Goal: Navigation & Orientation: Find specific page/section

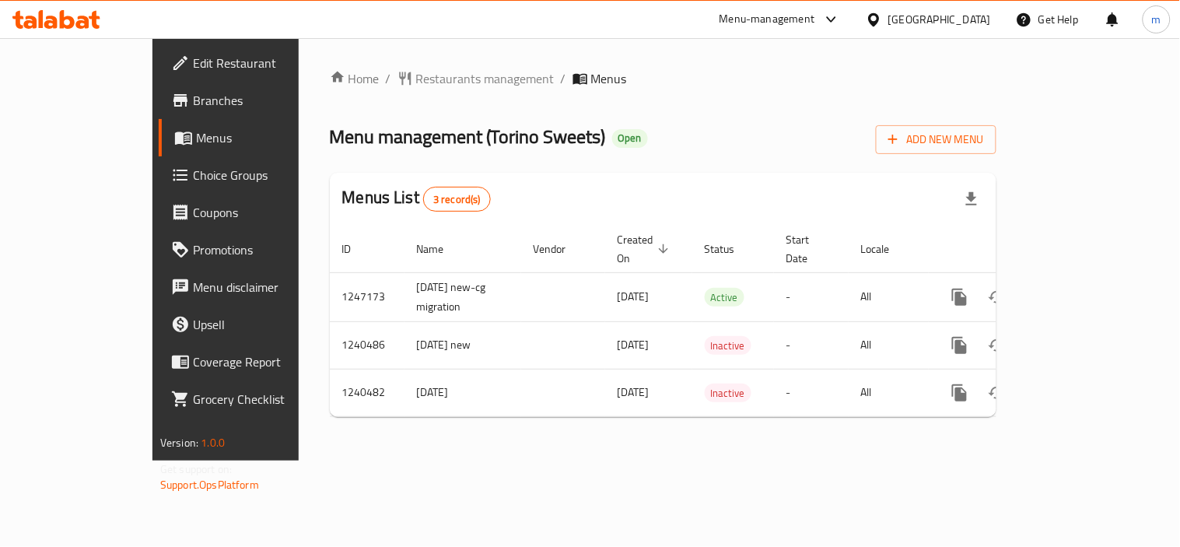
click at [68, 26] on icon at bounding box center [67, 19] width 15 height 19
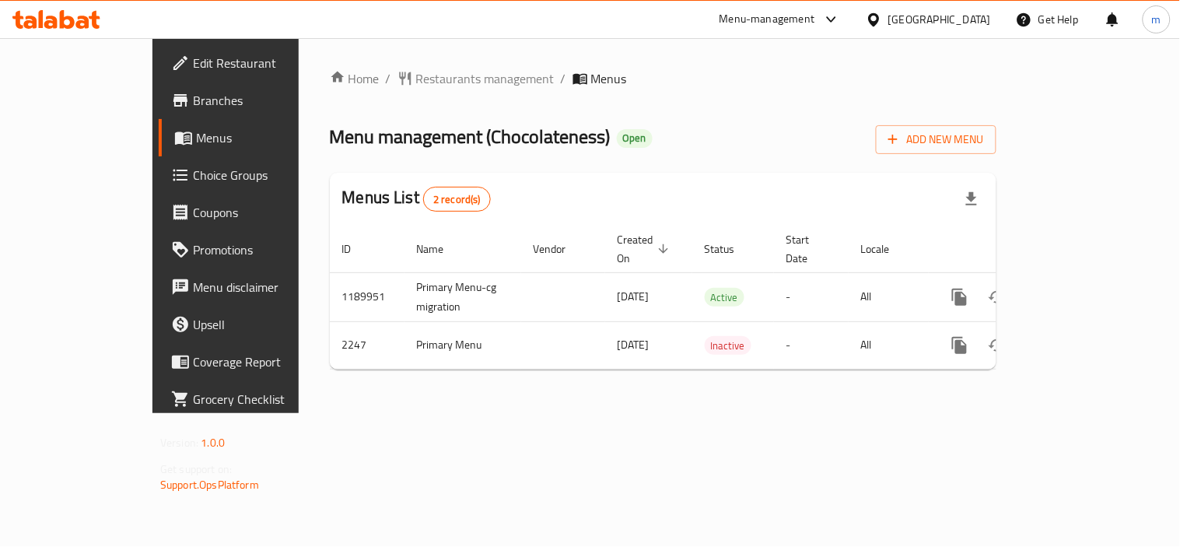
click at [60, 13] on icon at bounding box center [67, 19] width 15 height 19
click at [50, 19] on icon at bounding box center [56, 19] width 88 height 19
click at [60, 19] on icon at bounding box center [67, 19] width 15 height 19
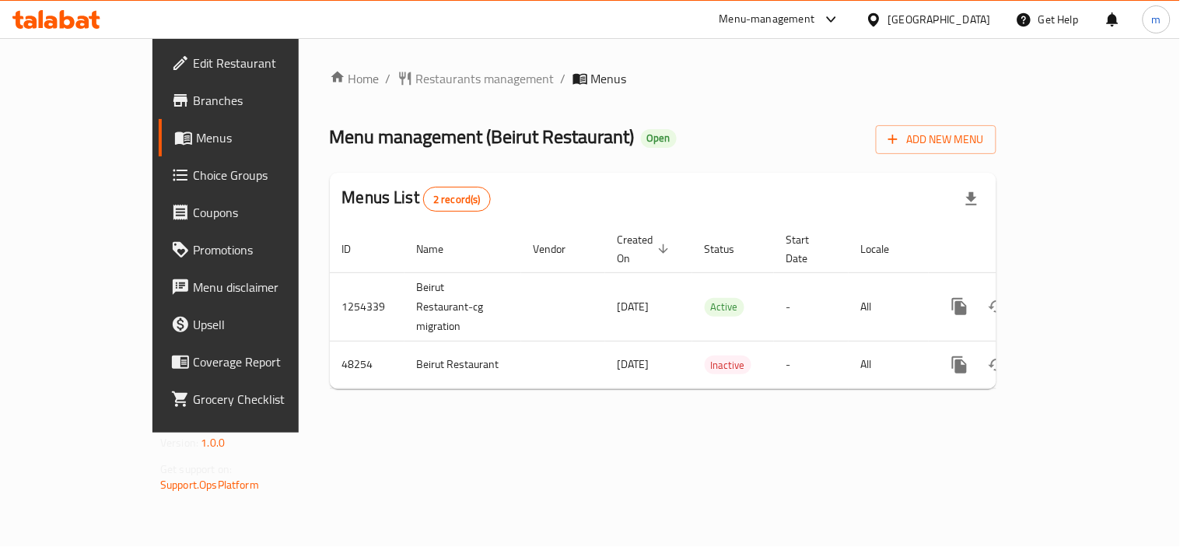
click at [29, 19] on icon at bounding box center [56, 19] width 88 height 19
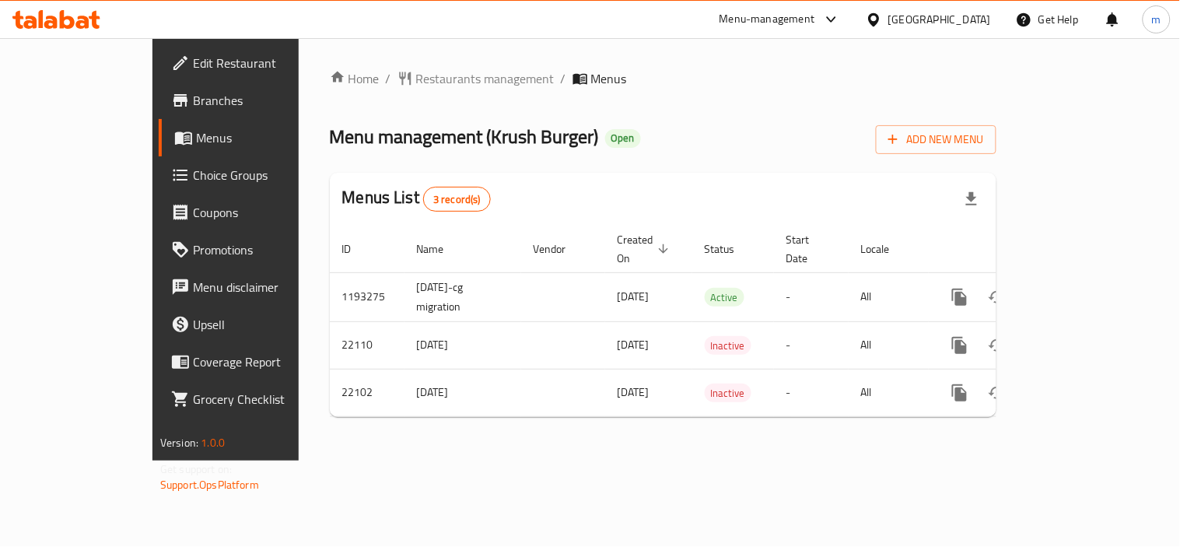
click at [73, 11] on icon at bounding box center [56, 19] width 88 height 19
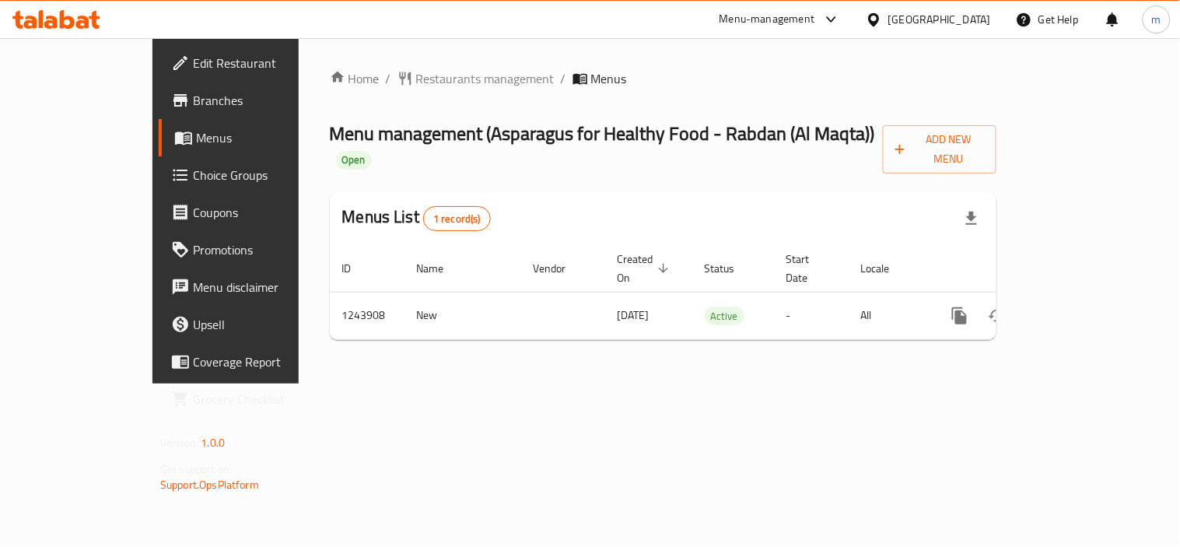
click at [193, 166] on span "Choice Groups" at bounding box center [265, 175] width 144 height 19
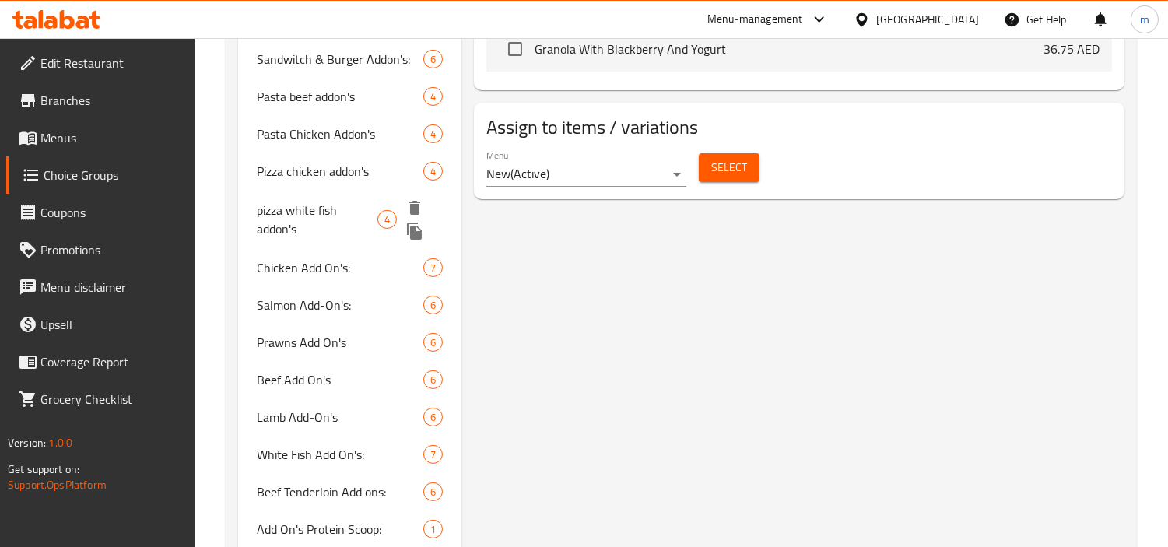
scroll to position [968, 0]
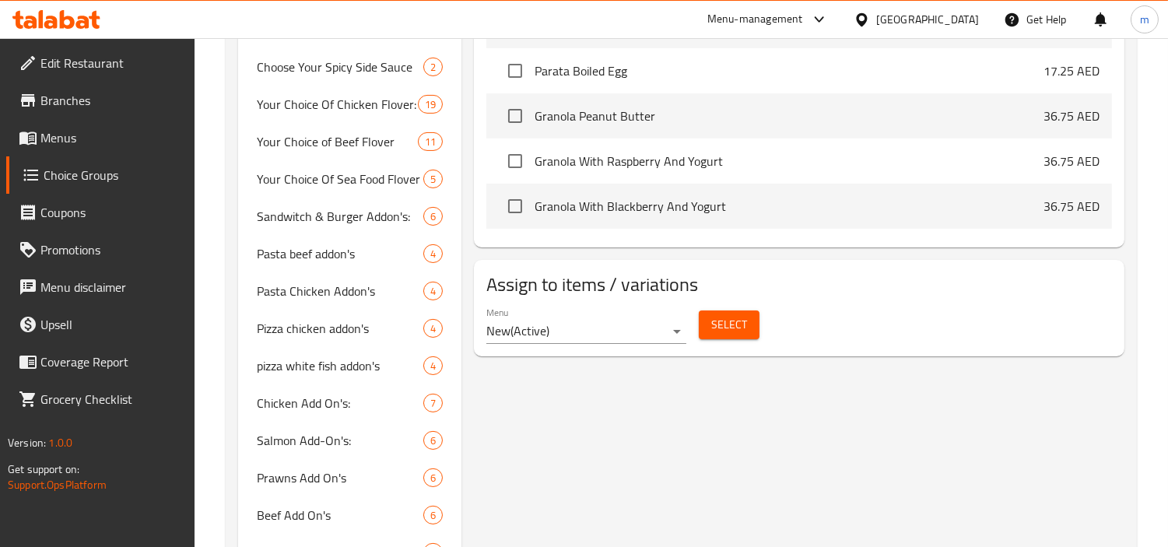
scroll to position [622, 0]
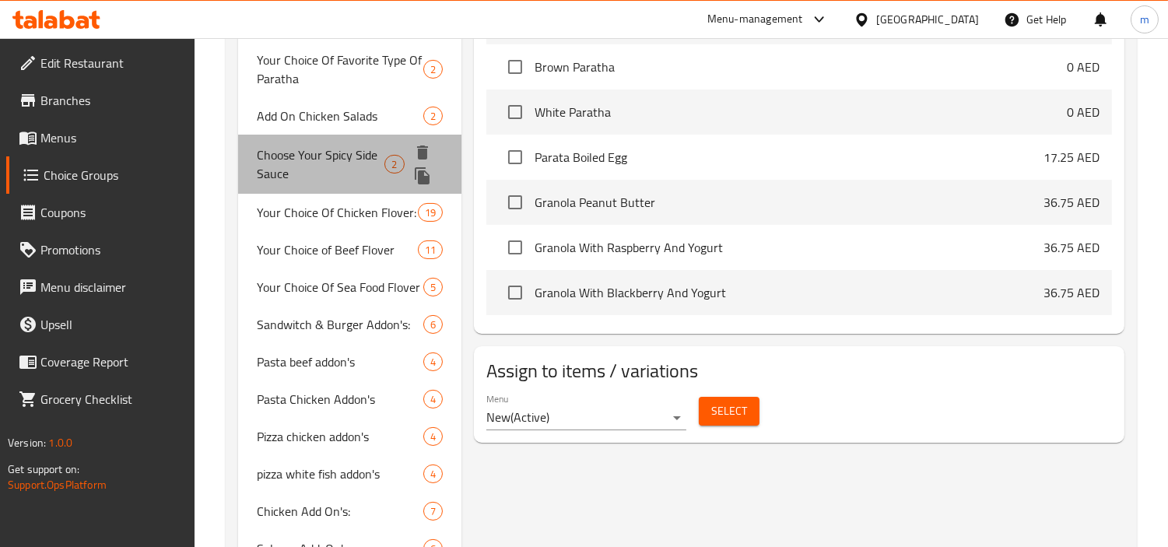
click at [348, 164] on span "Choose Your Spicy Side Sauce" at bounding box center [321, 164] width 128 height 37
type input "Choose Your Spicy Side Sauce"
type input "أختر من الصوص الجانبي الحار"
type input "0"
type input "2"
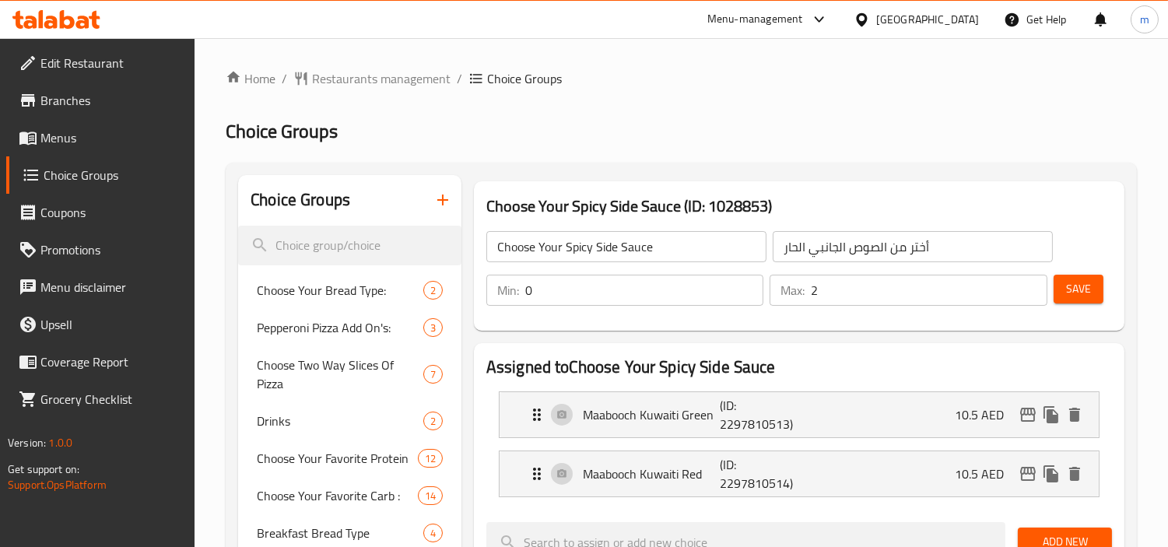
scroll to position [86, 0]
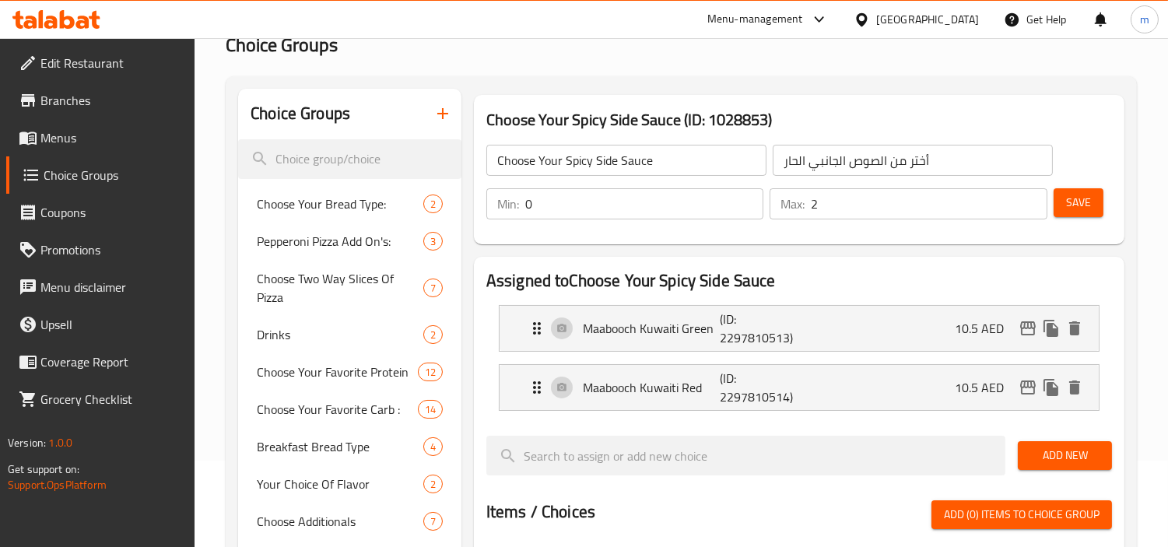
click at [54, 143] on span "Menus" at bounding box center [111, 137] width 142 height 19
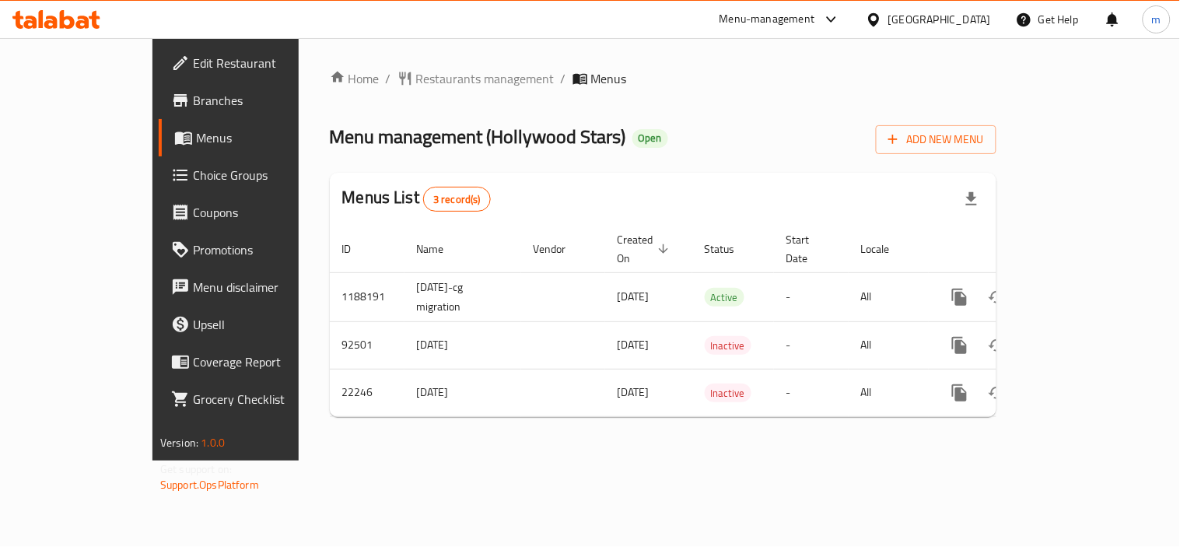
click at [39, 12] on icon at bounding box center [41, 19] width 5 height 18
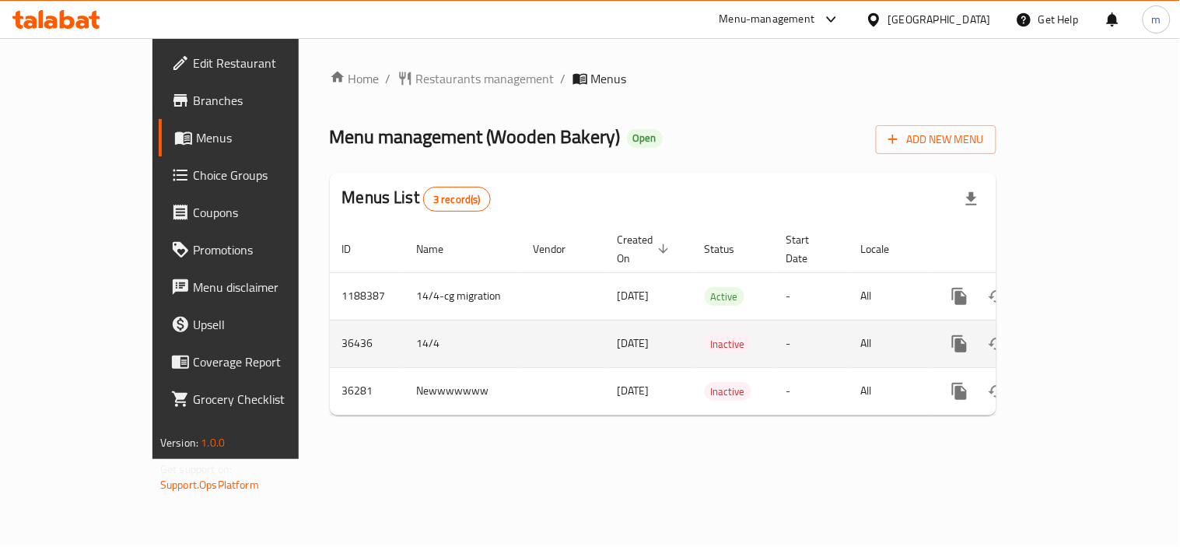
click at [521, 324] on td "enhanced table" at bounding box center [563, 343] width 84 height 47
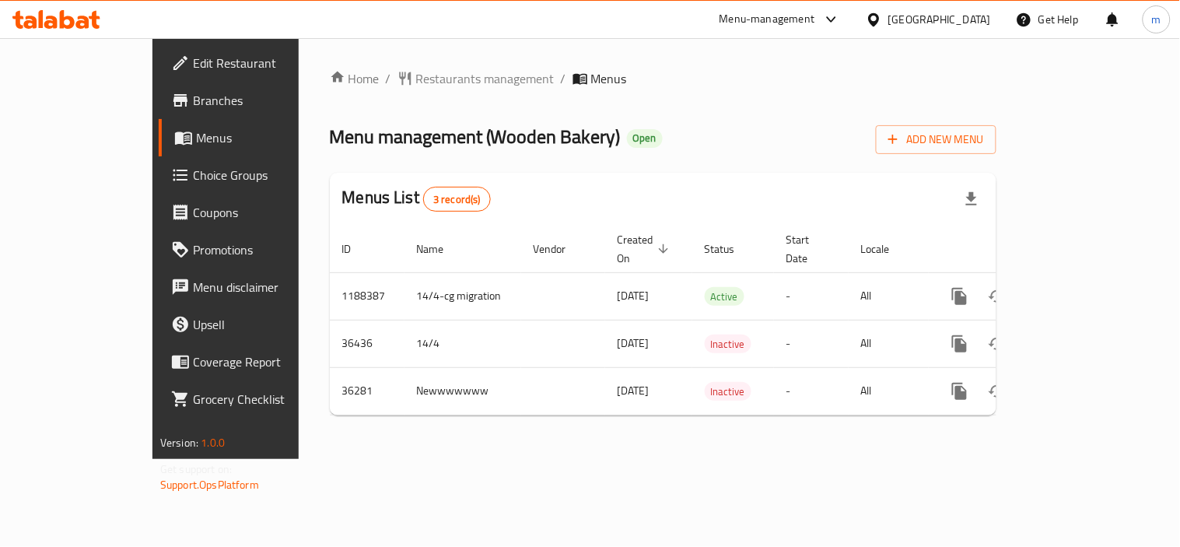
click at [78, 14] on icon at bounding box center [56, 19] width 88 height 19
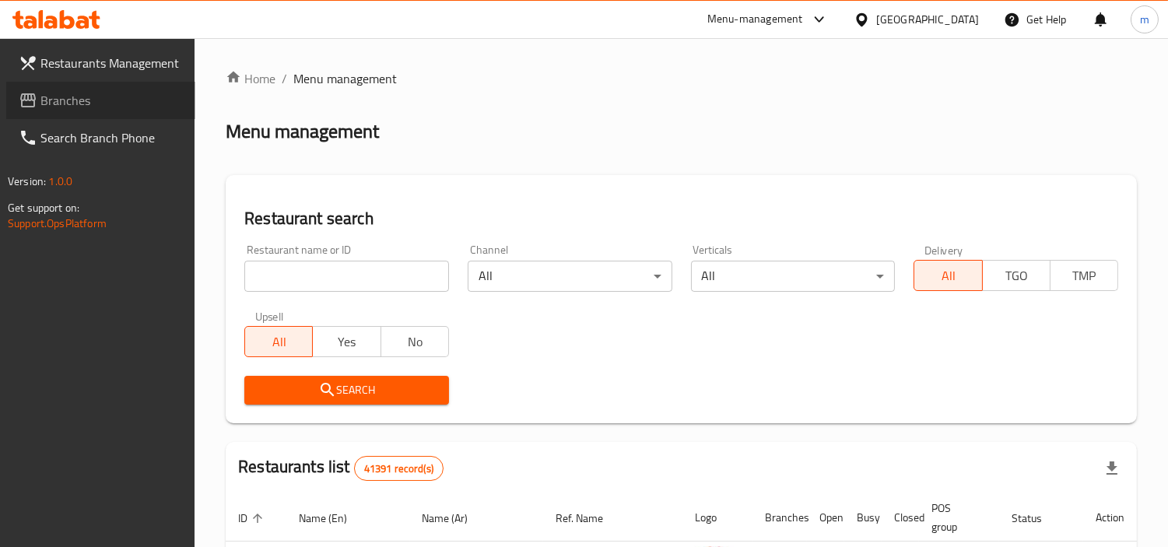
click at [82, 101] on span "Branches" at bounding box center [111, 100] width 142 height 19
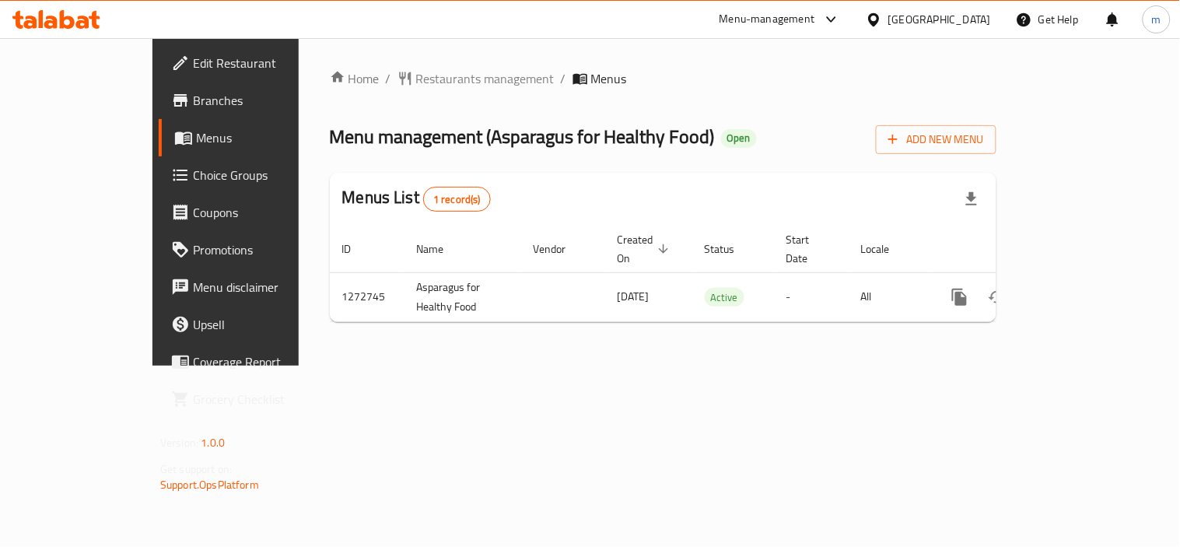
click at [885, 127] on div "Menu management ( Asparagus for Healthy Food ) Open Add New Menu" at bounding box center [663, 136] width 667 height 35
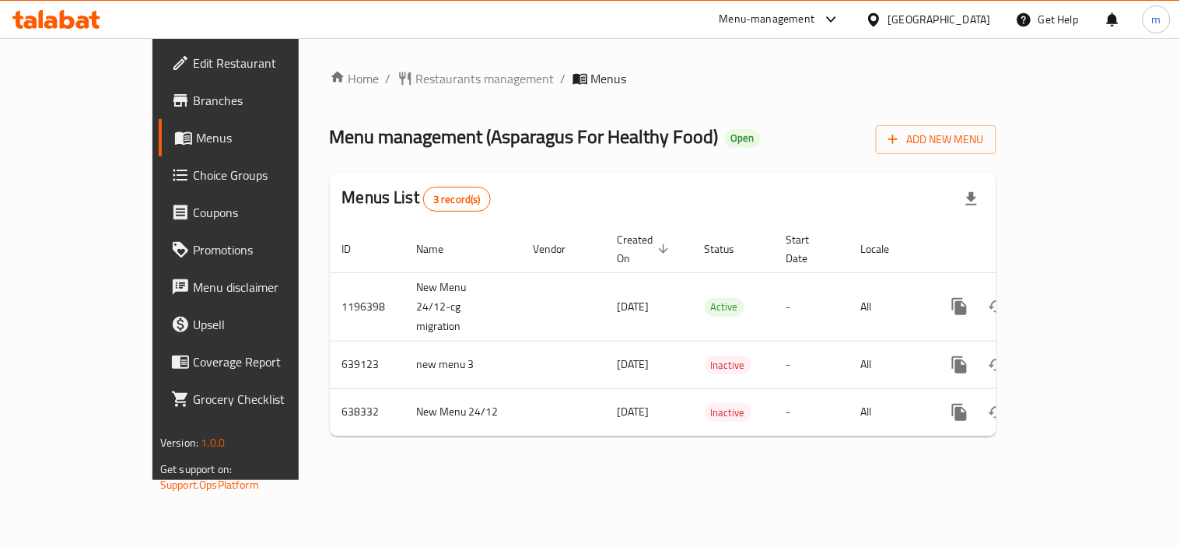
click at [44, 28] on icon at bounding box center [56, 19] width 88 height 19
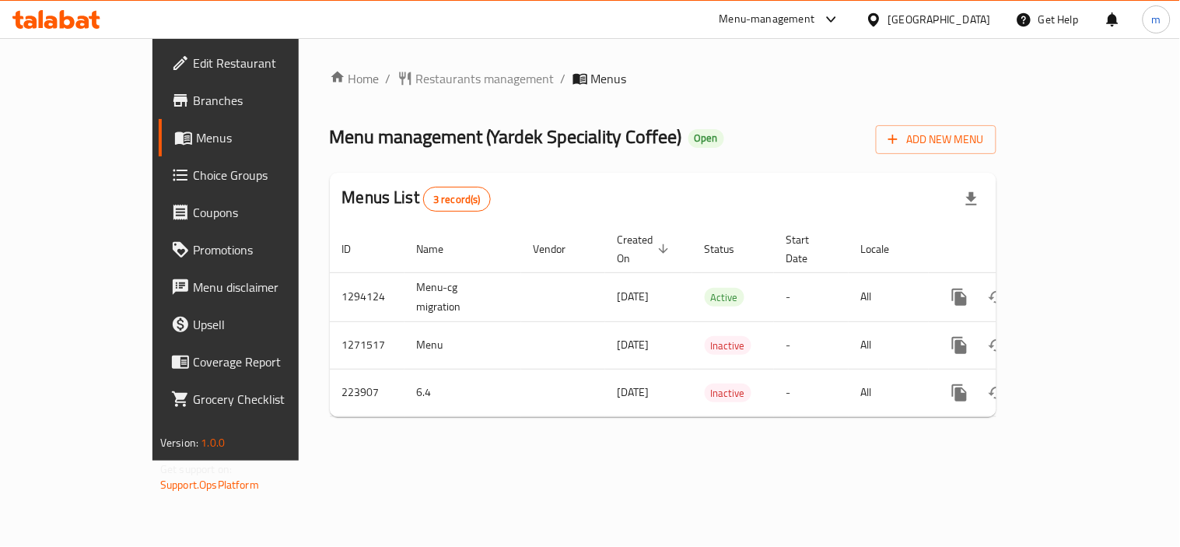
click at [44, 23] on icon at bounding box center [50, 22] width 13 height 13
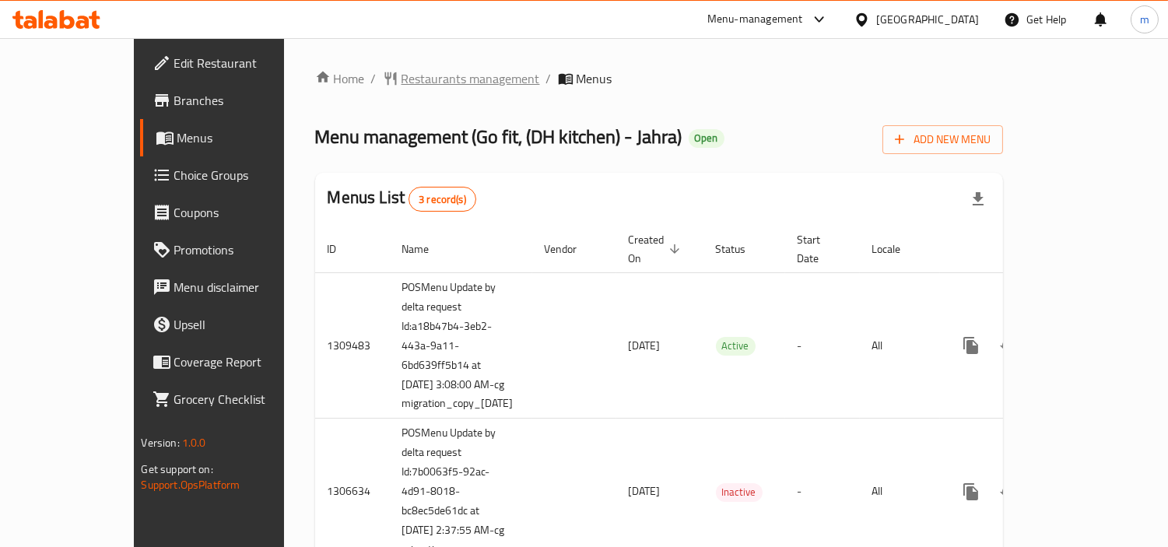
click at [407, 79] on span "Restaurants management" at bounding box center [471, 78] width 139 height 19
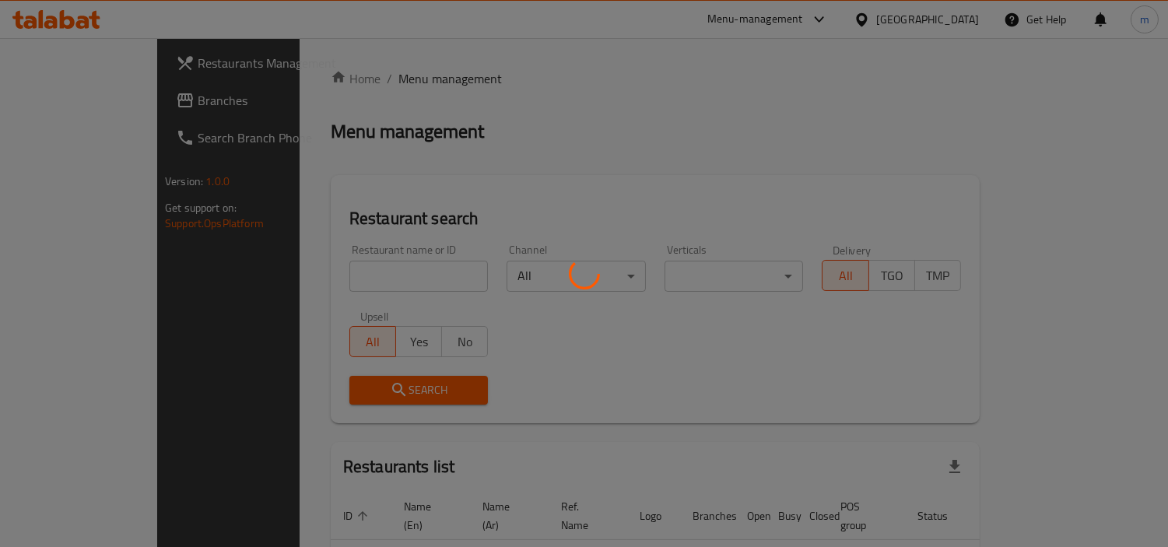
click at [314, 271] on div at bounding box center [584, 273] width 1168 height 547
click at [311, 273] on div at bounding box center [584, 273] width 1168 height 547
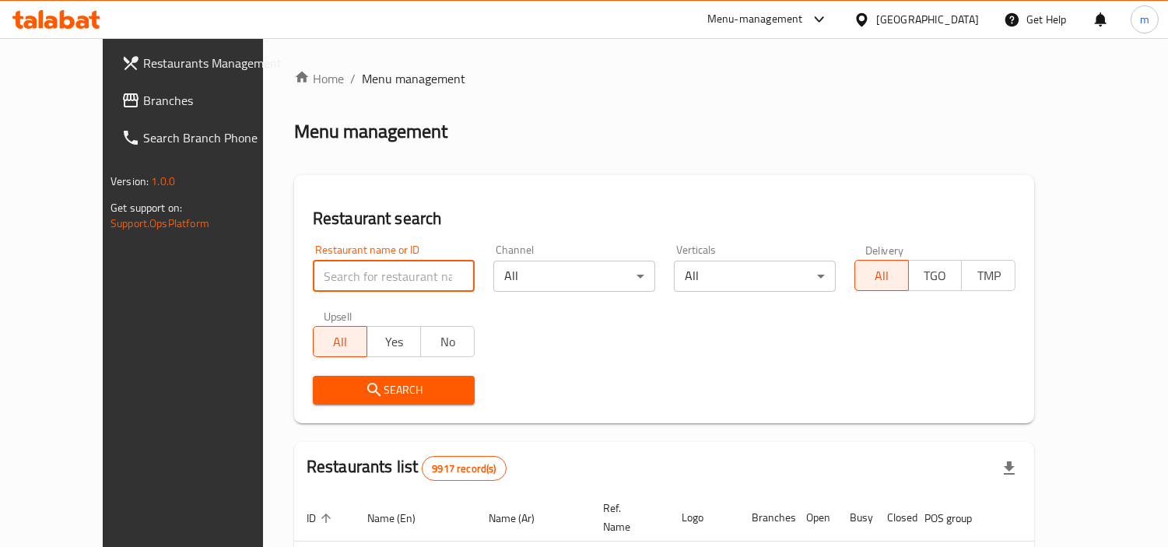
click at [313, 273] on input "search" at bounding box center [394, 276] width 162 height 31
paste input "677501"
type input "677501"
click button "Search" at bounding box center [394, 390] width 162 height 29
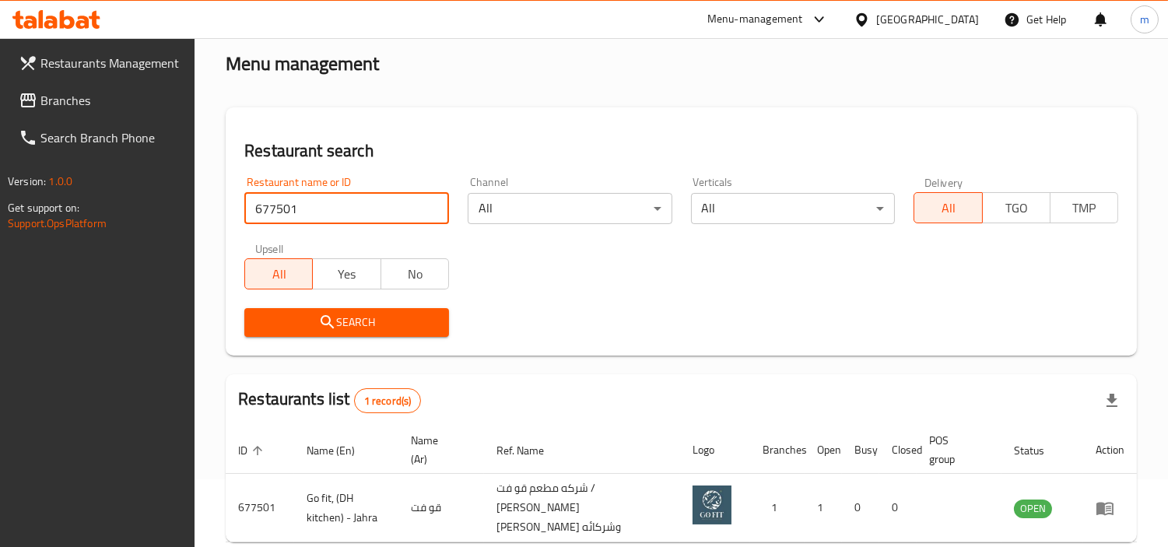
scroll to position [146, 0]
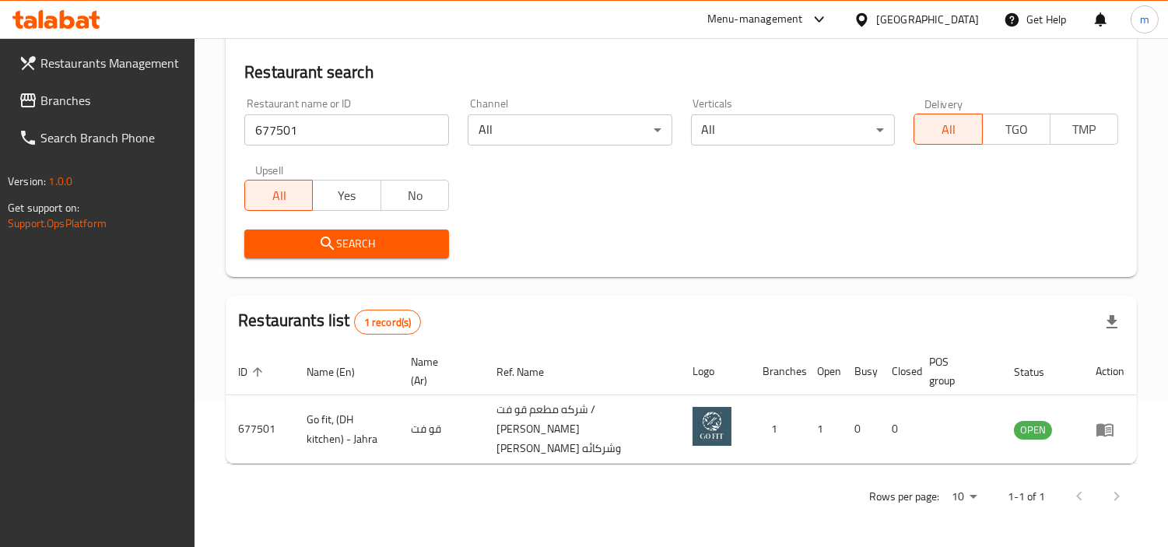
click at [86, 109] on span "Branches" at bounding box center [111, 100] width 142 height 19
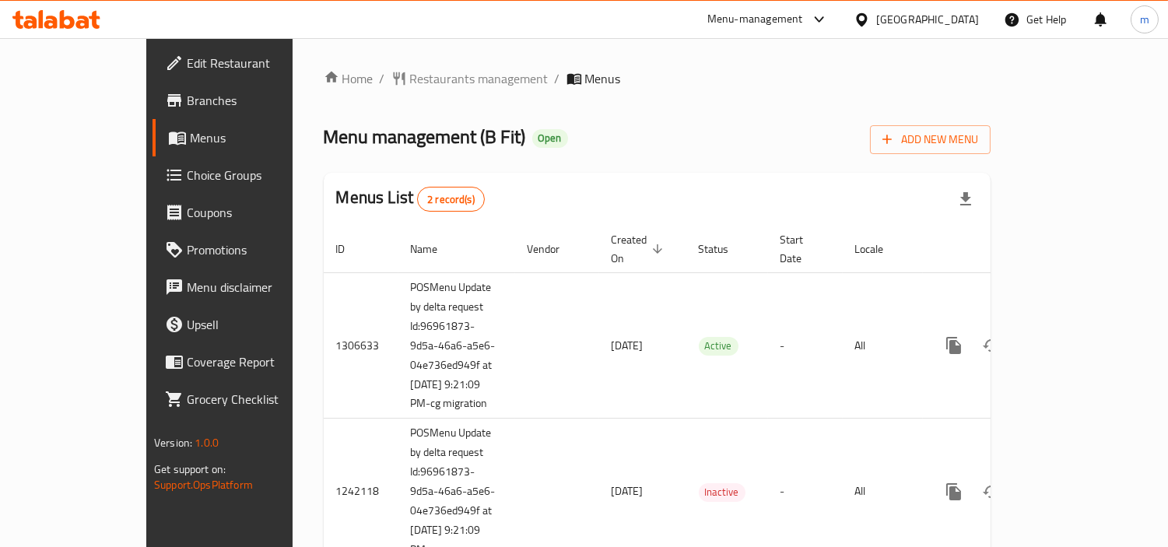
click at [58, 22] on icon at bounding box center [56, 19] width 88 height 19
click at [410, 86] on span "Restaurants management" at bounding box center [479, 79] width 139 height 19
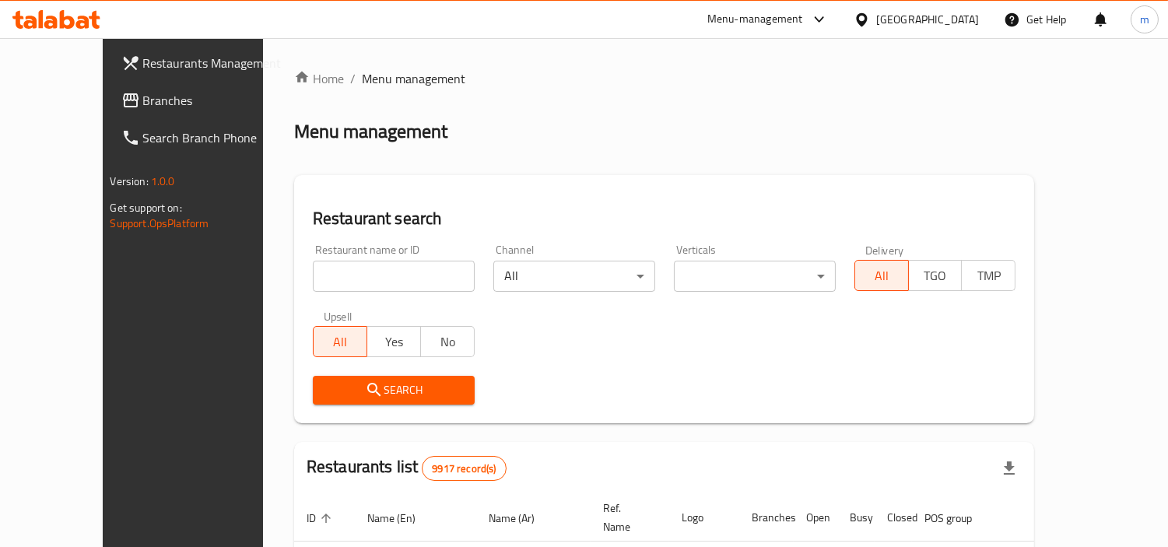
click at [312, 270] on div "Home / Menu management Menu management Restaurant search Restaurant name or ID …" at bounding box center [664, 519] width 741 height 901
click at [313, 270] on input "search" at bounding box center [394, 276] width 162 height 31
paste input "677535"
type input "677535"
click button "Search" at bounding box center [394, 390] width 162 height 29
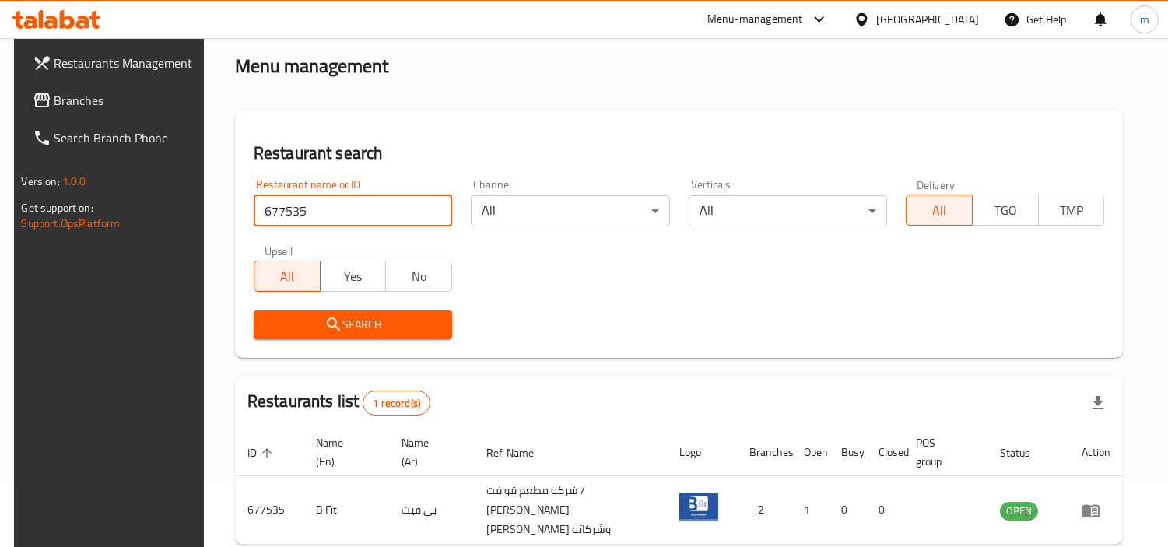
scroll to position [134, 0]
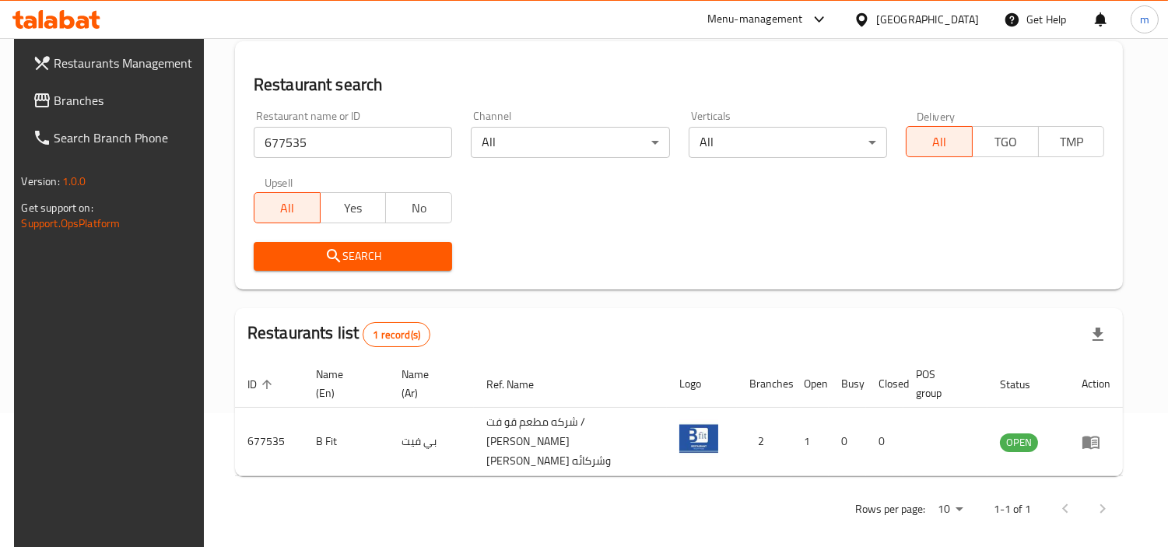
click at [115, 93] on span "Branches" at bounding box center [125, 100] width 142 height 19
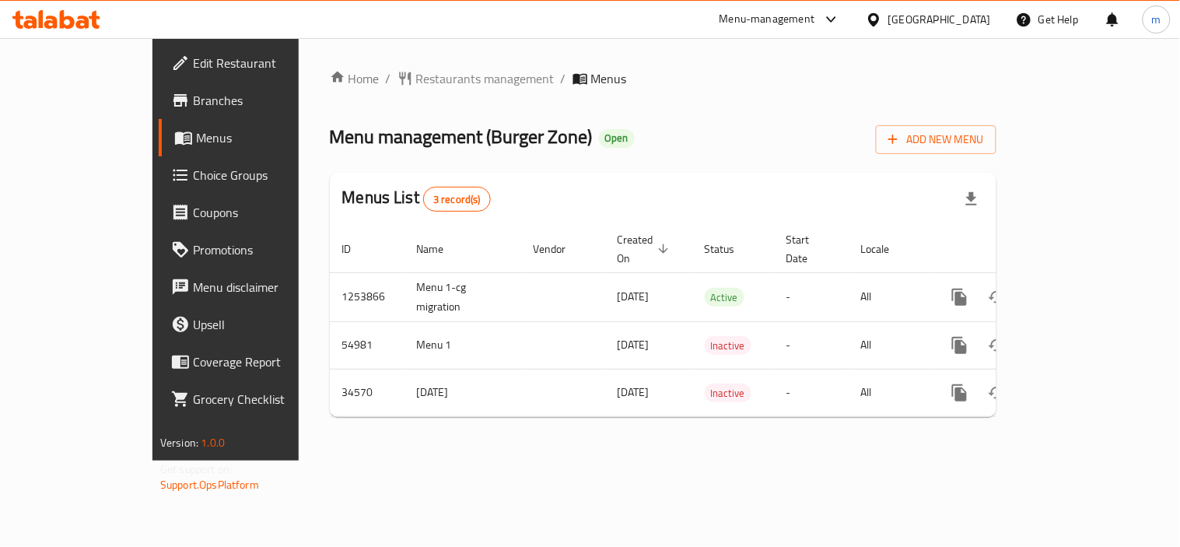
click at [68, 20] on icon at bounding box center [56, 19] width 88 height 19
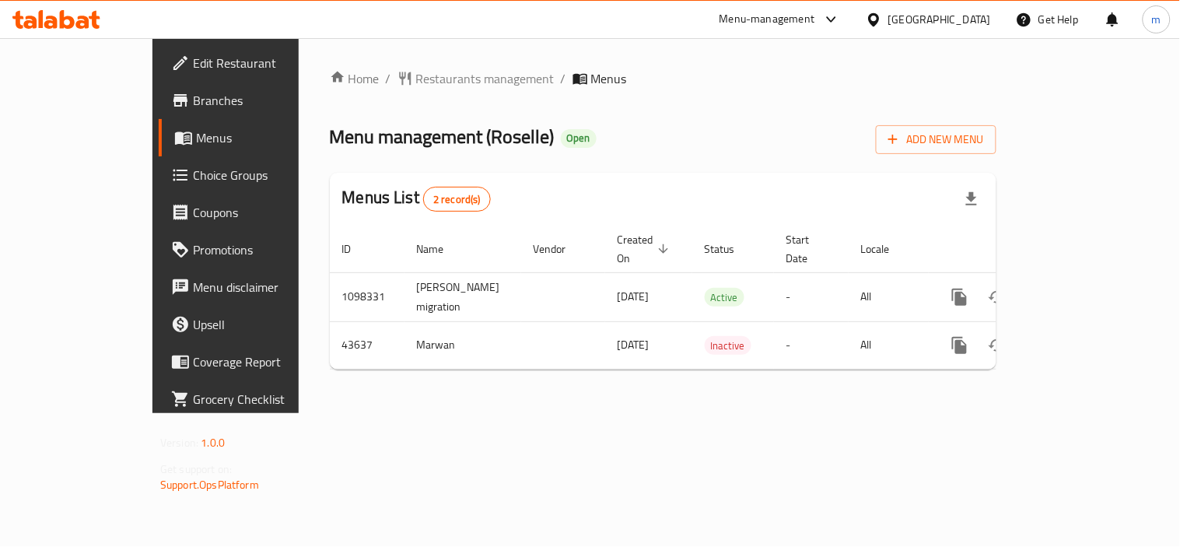
click at [76, 18] on icon at bounding box center [56, 19] width 88 height 19
click at [60, 12] on icon at bounding box center [67, 19] width 15 height 19
